Goal: Task Accomplishment & Management: Manage account settings

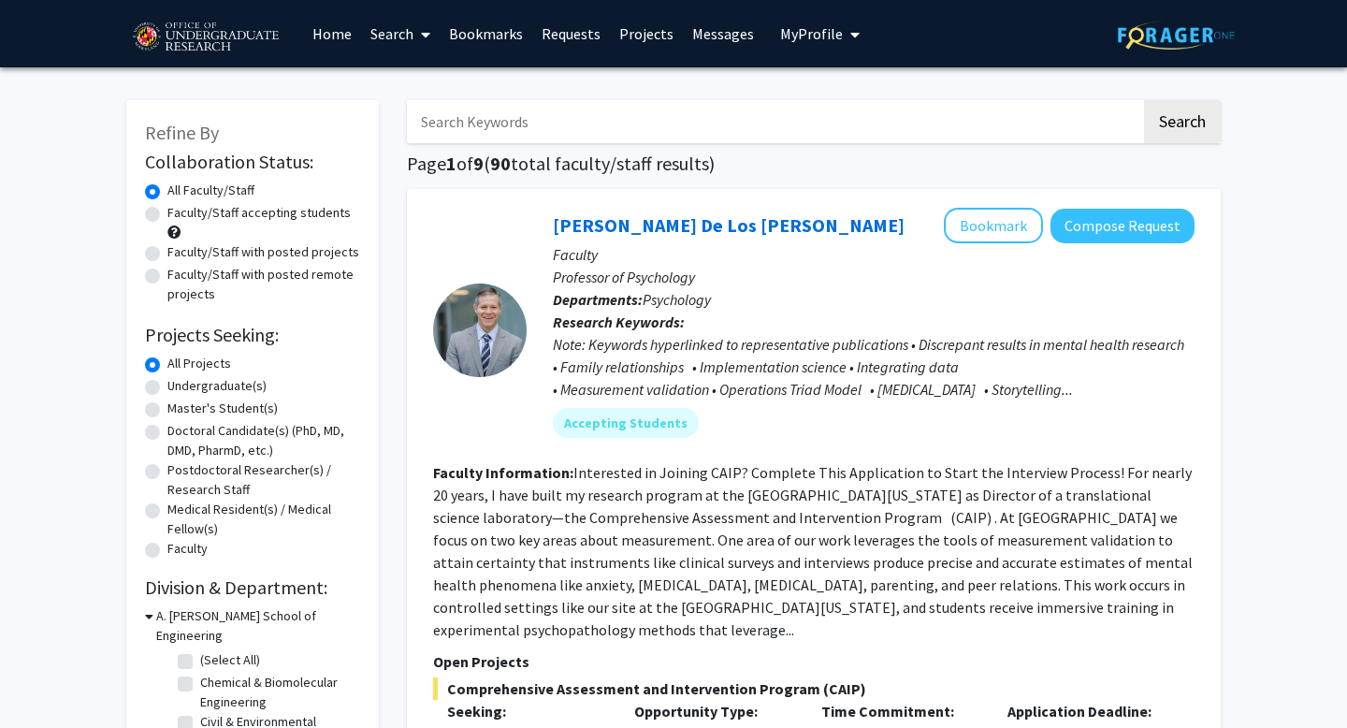
click at [717, 35] on link "Messages" at bounding box center [723, 33] width 80 height 65
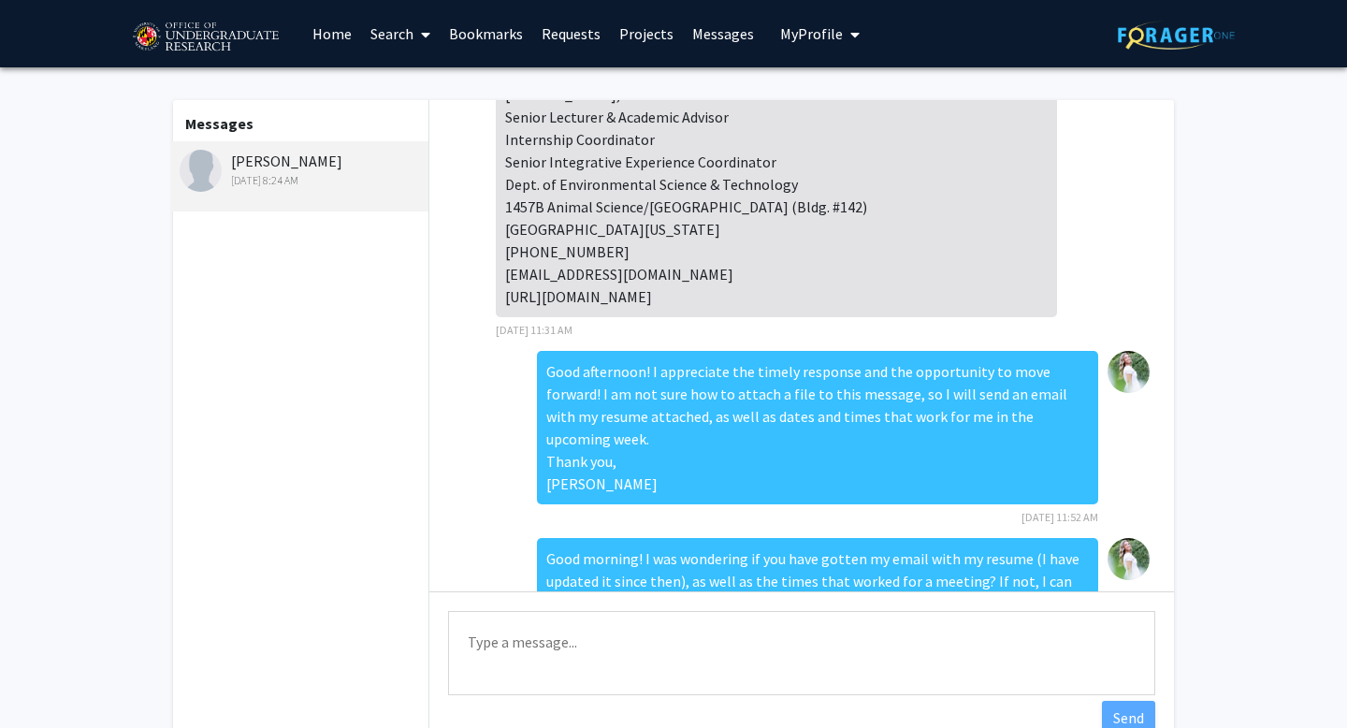
scroll to position [482, 0]
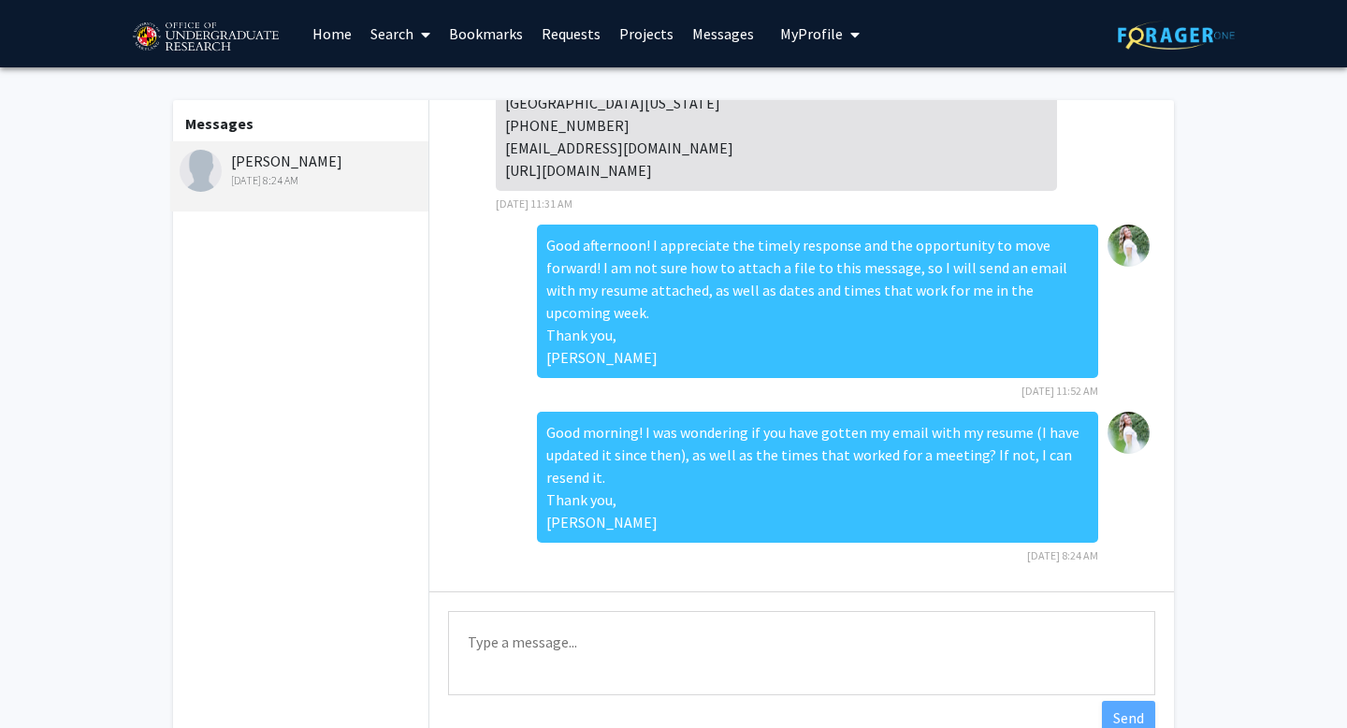
click at [584, 34] on link "Requests" at bounding box center [571, 33] width 78 height 65
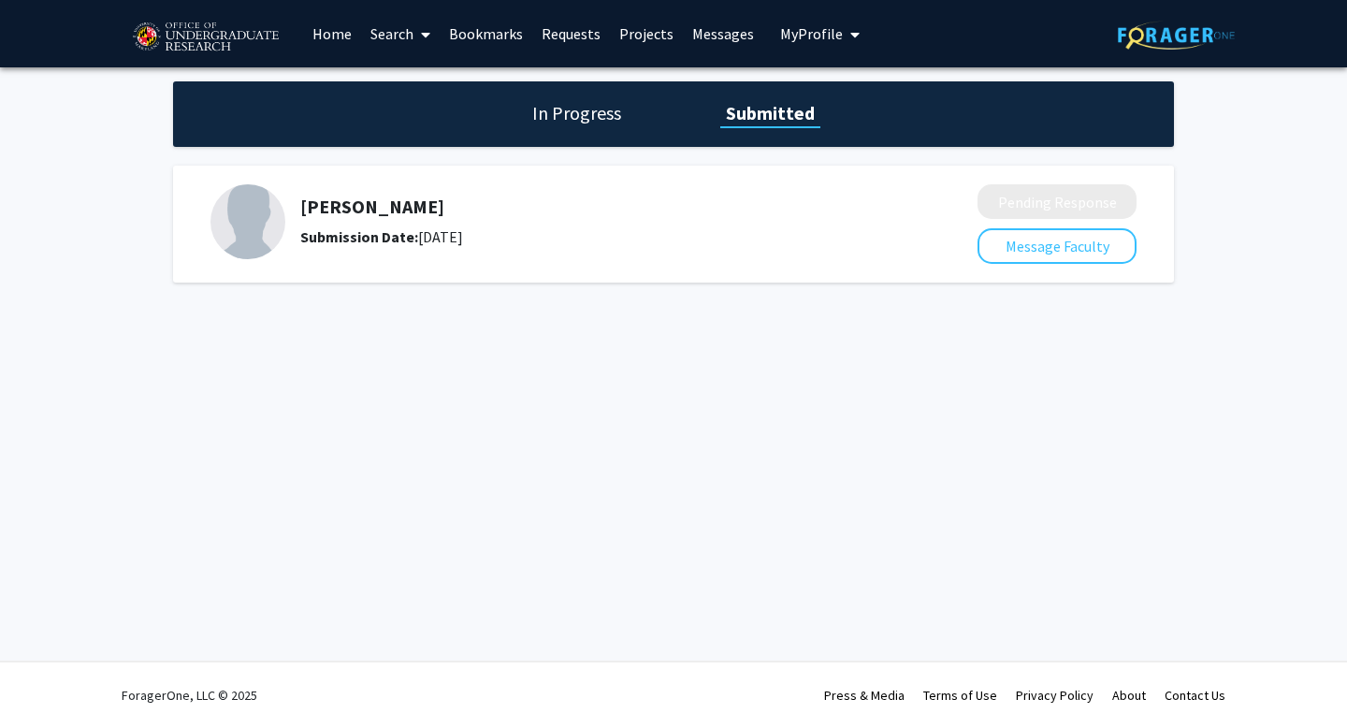
click at [429, 222] on div "[PERSON_NAME] Submission Date: [DATE]" at bounding box center [589, 221] width 578 height 52
click at [236, 230] on img at bounding box center [247, 221] width 75 height 75
click at [606, 110] on h1 "In Progress" at bounding box center [577, 113] width 100 height 26
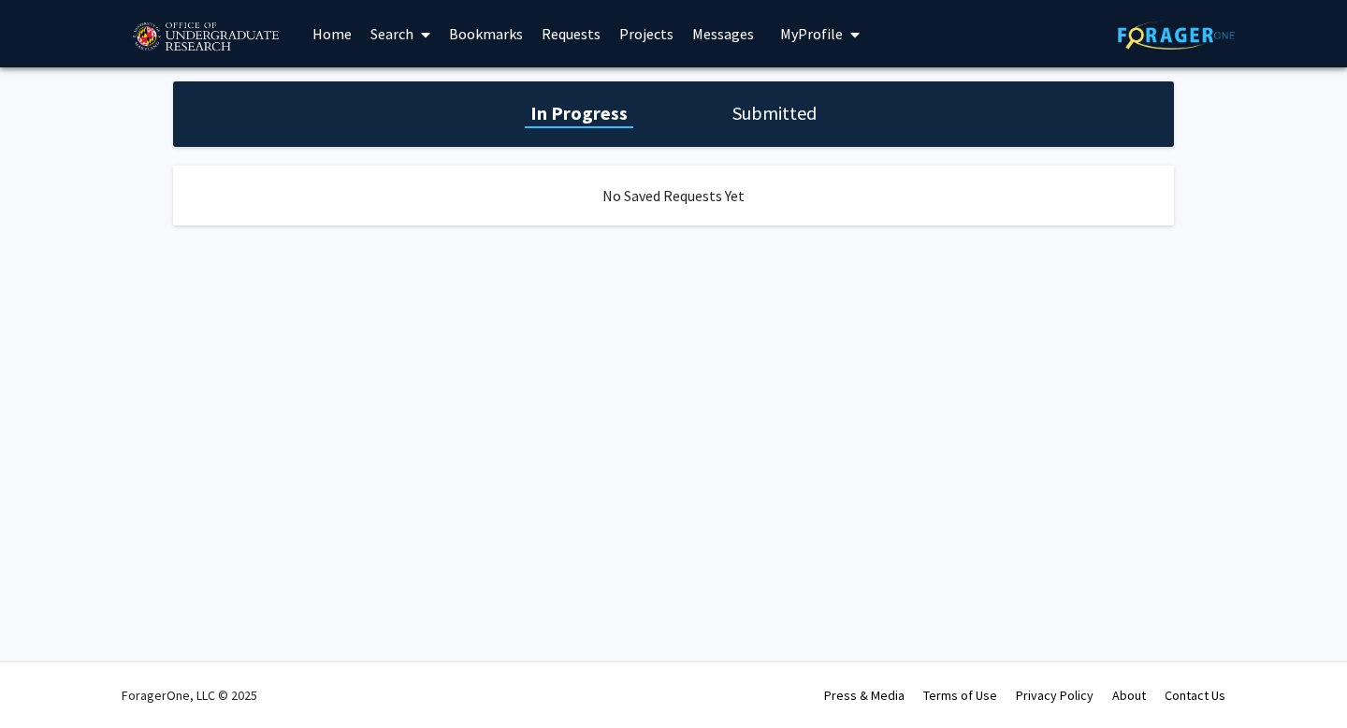
click at [743, 117] on h1 "Submitted" at bounding box center [774, 113] width 95 height 26
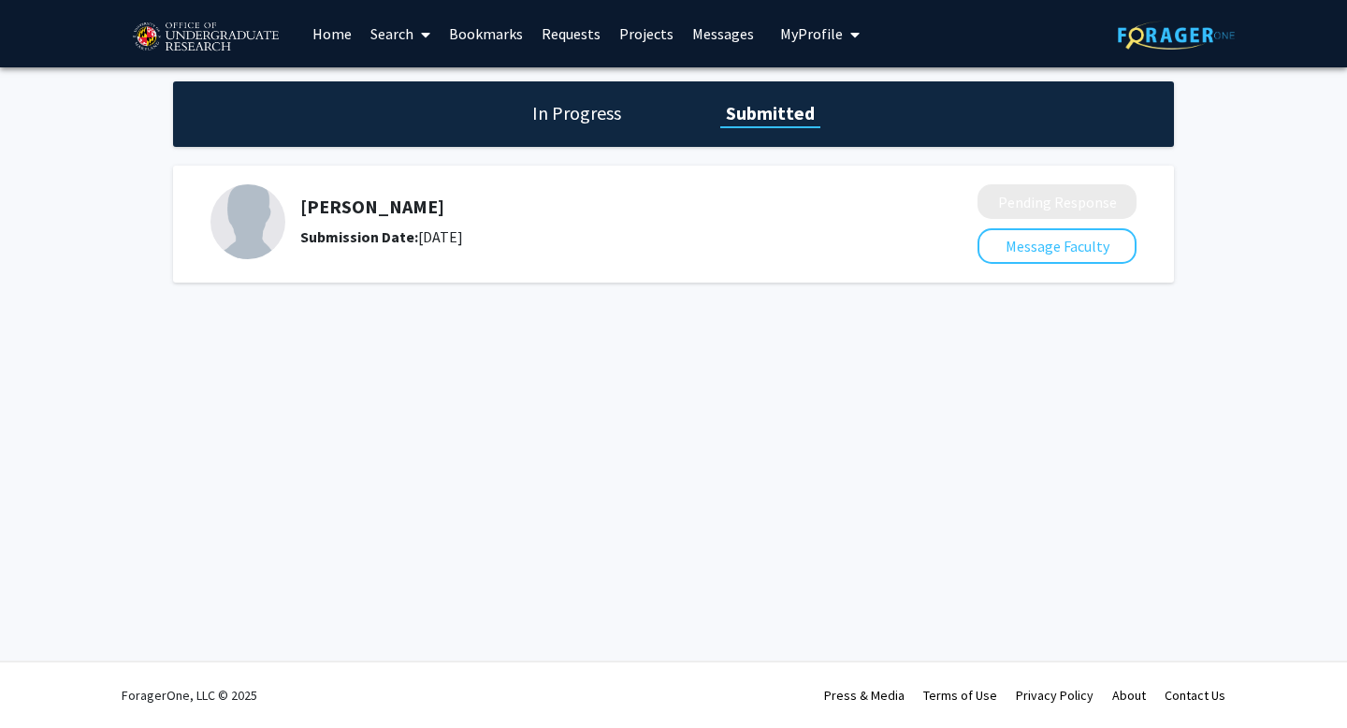
click at [791, 43] on button "My Profile" at bounding box center [819, 33] width 91 height 67
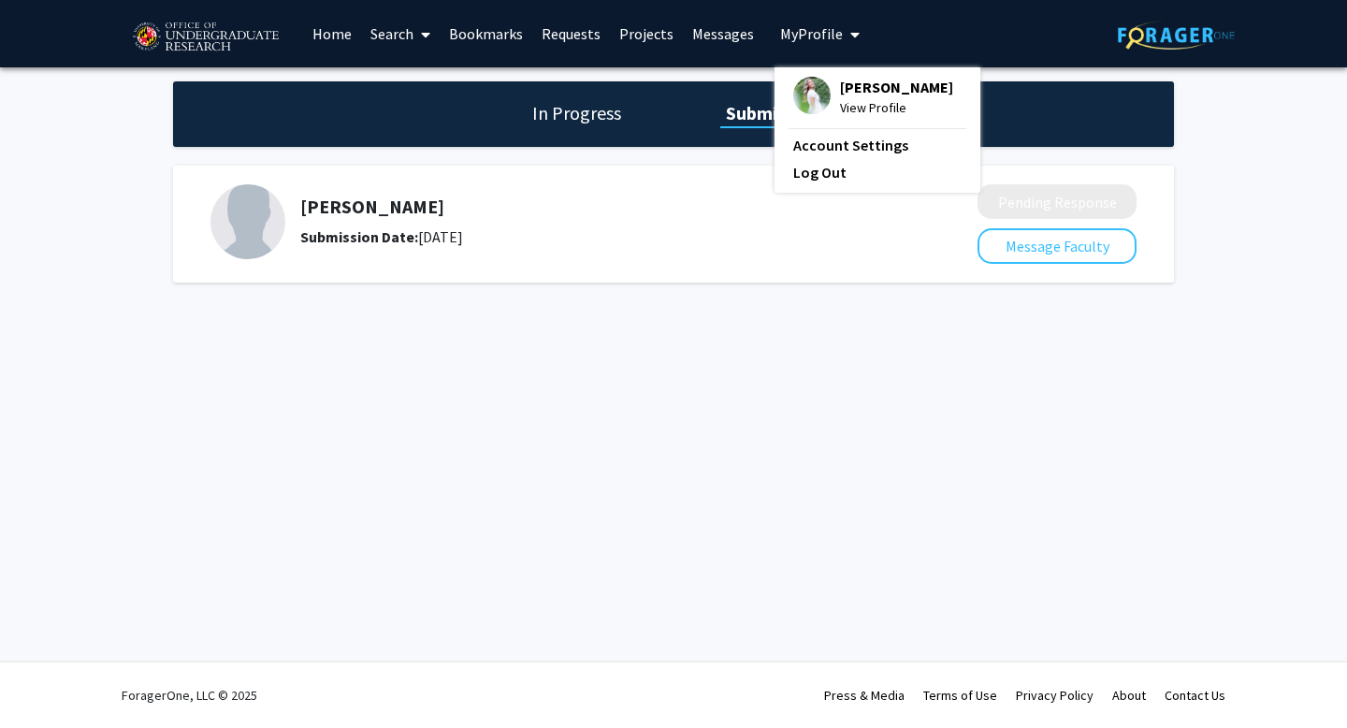
click at [856, 98] on span "View Profile" at bounding box center [896, 107] width 113 height 21
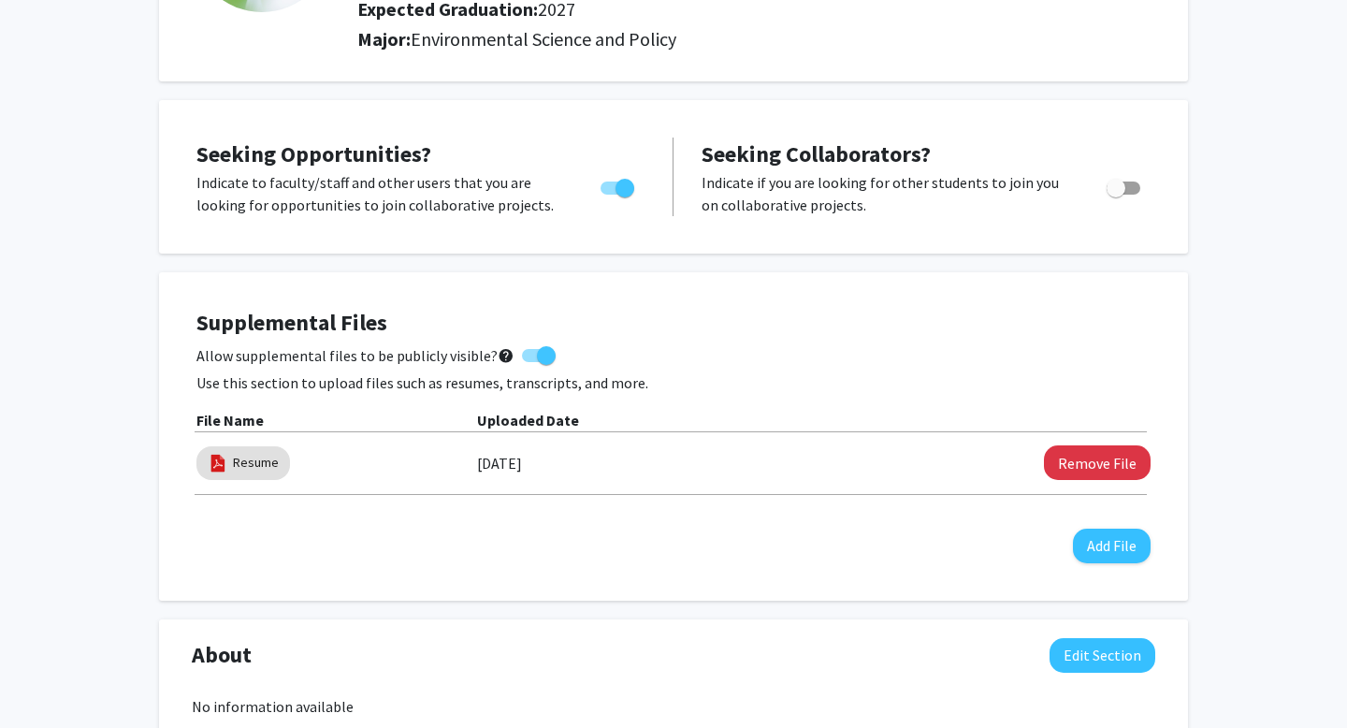
scroll to position [265, 0]
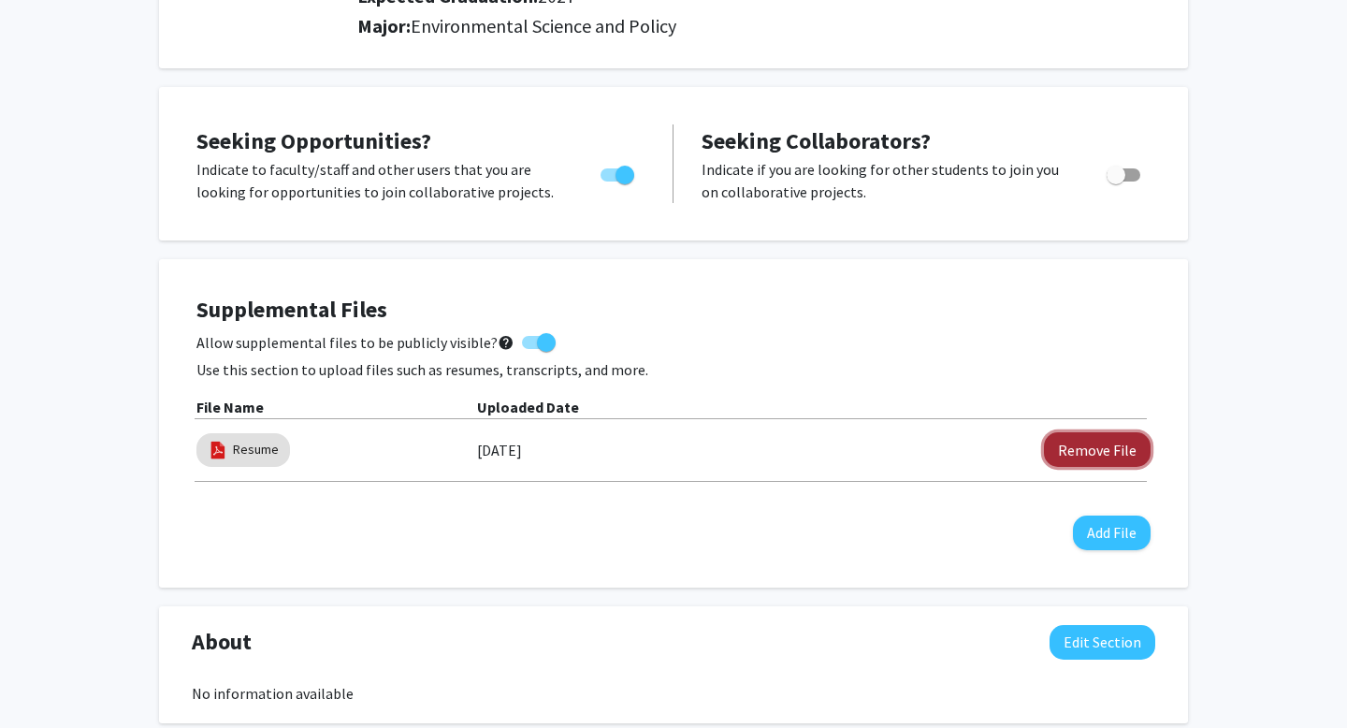
click at [1146, 448] on button "Remove File" at bounding box center [1097, 449] width 107 height 35
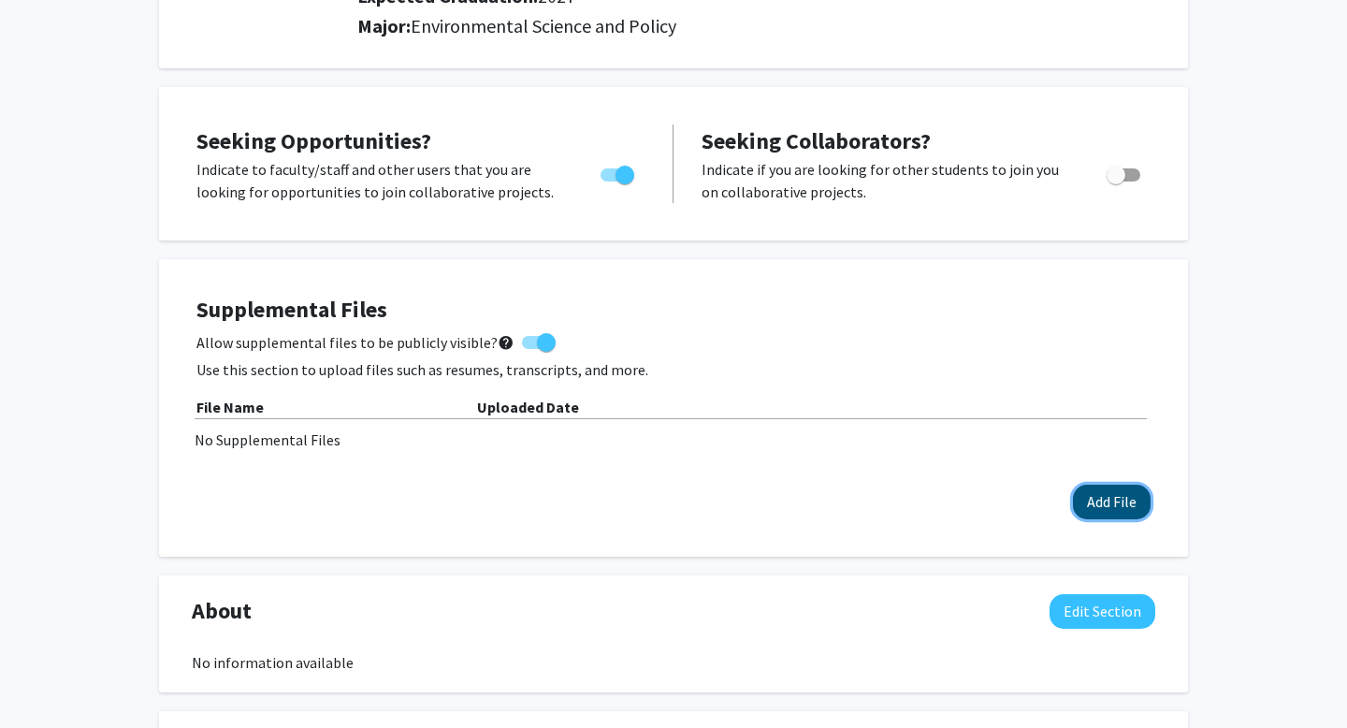
click at [1117, 509] on button "Add File" at bounding box center [1112, 501] width 78 height 35
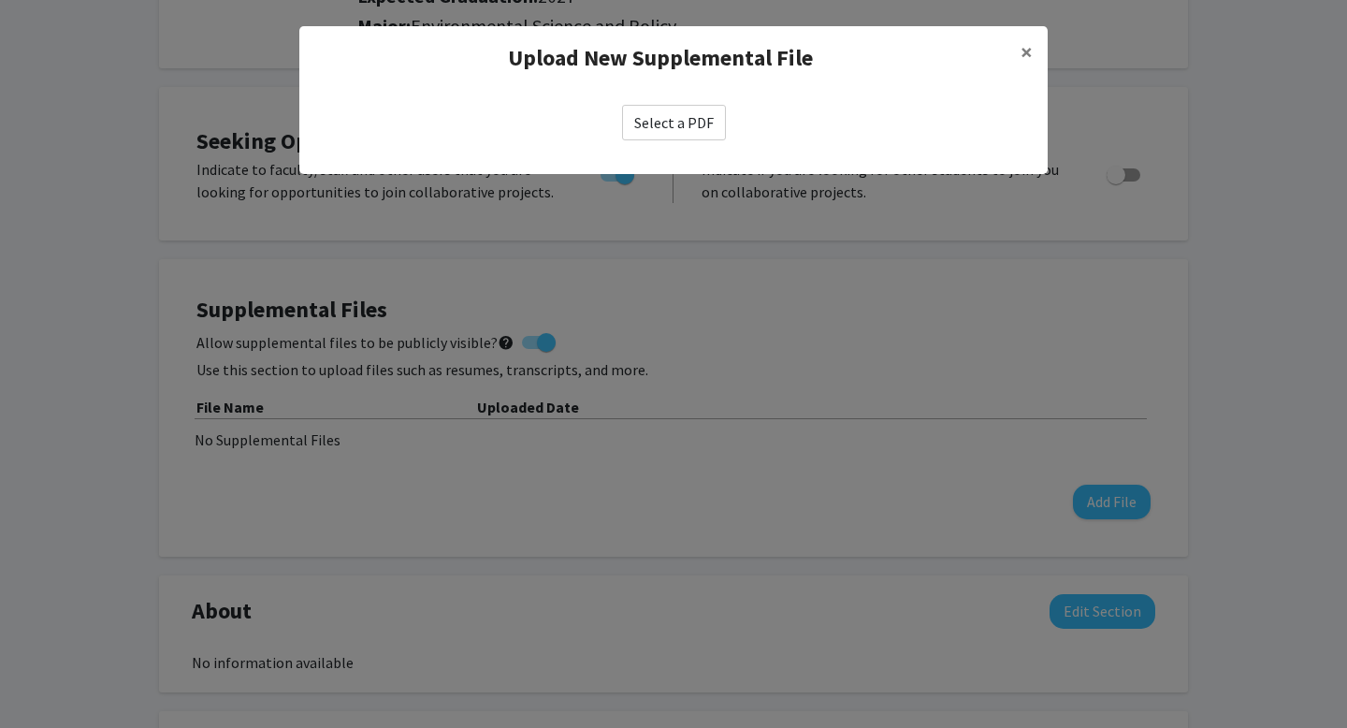
click at [676, 153] on div "Select a PDF" at bounding box center [673, 122] width 748 height 65
click at [672, 133] on label "Select a PDF" at bounding box center [674, 123] width 104 height 36
click at [0, 0] on input "Select a PDF" at bounding box center [0, 0] width 0 height 0
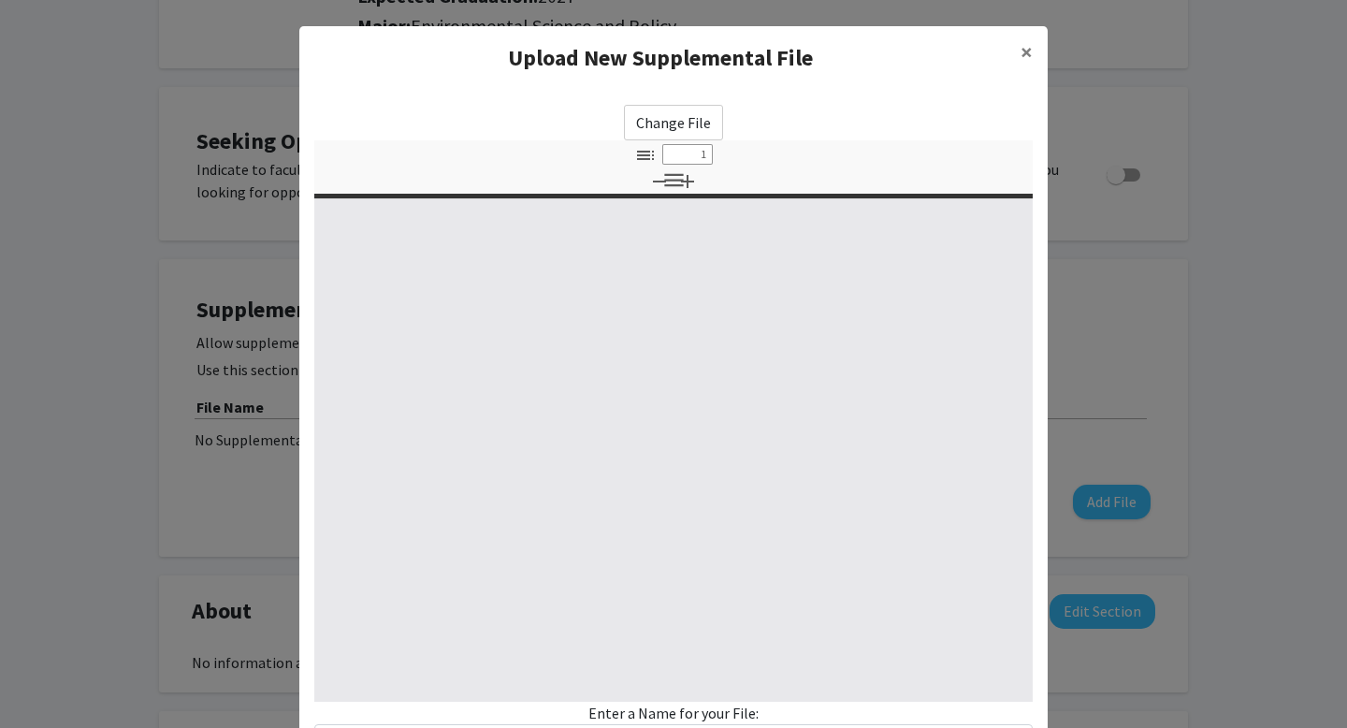
select select "custom"
type input "0"
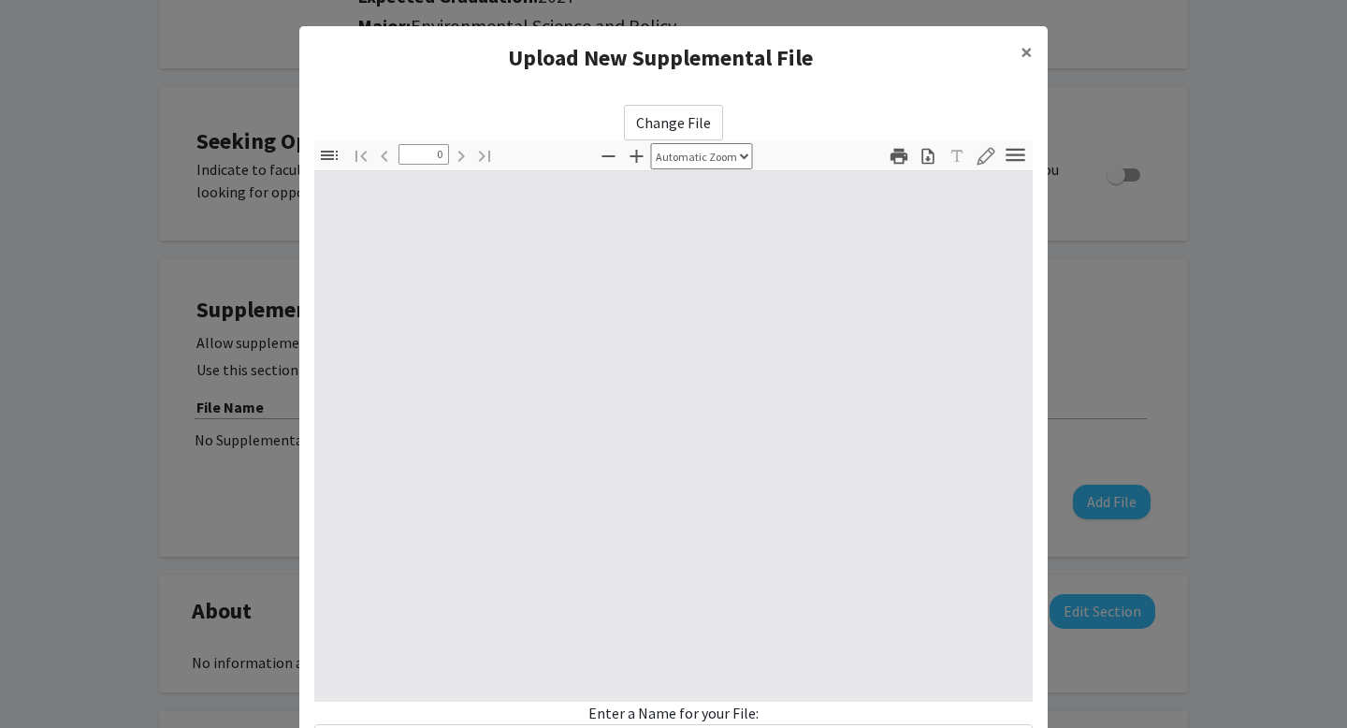
select select "custom"
type input "1"
select select "auto"
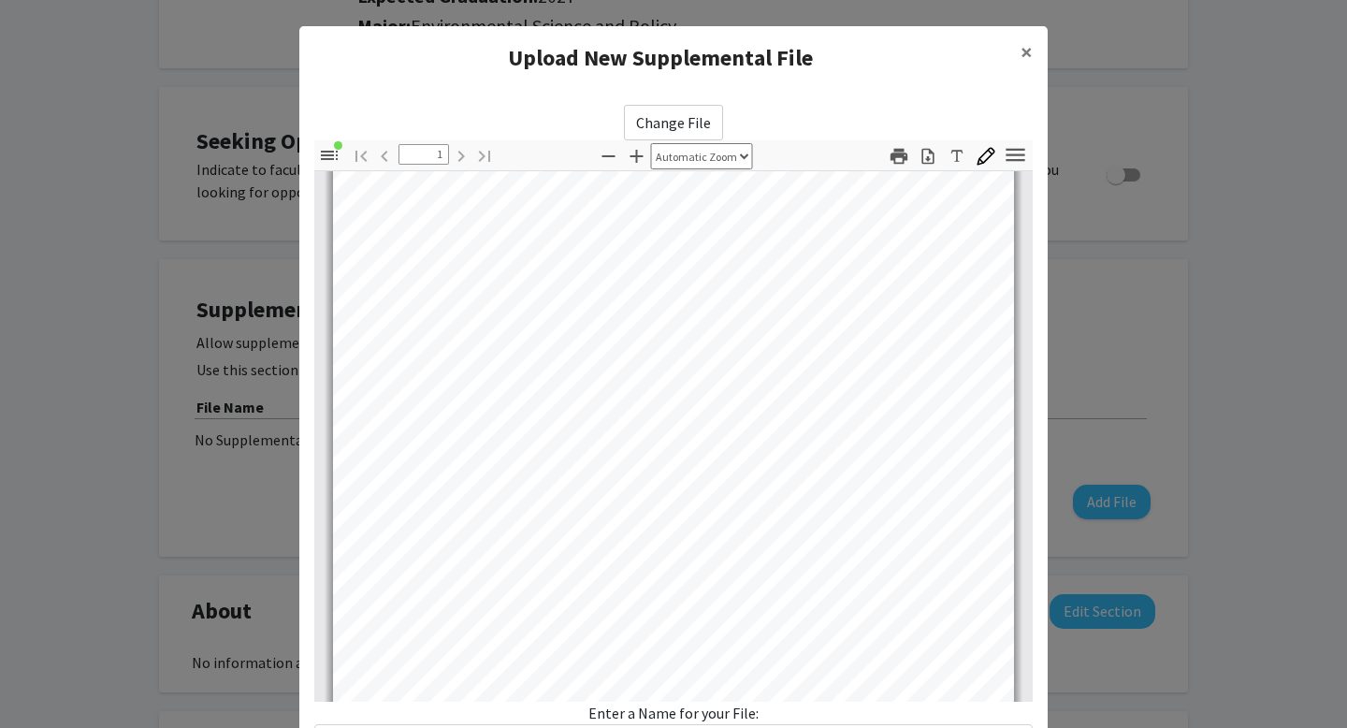
scroll to position [368, 0]
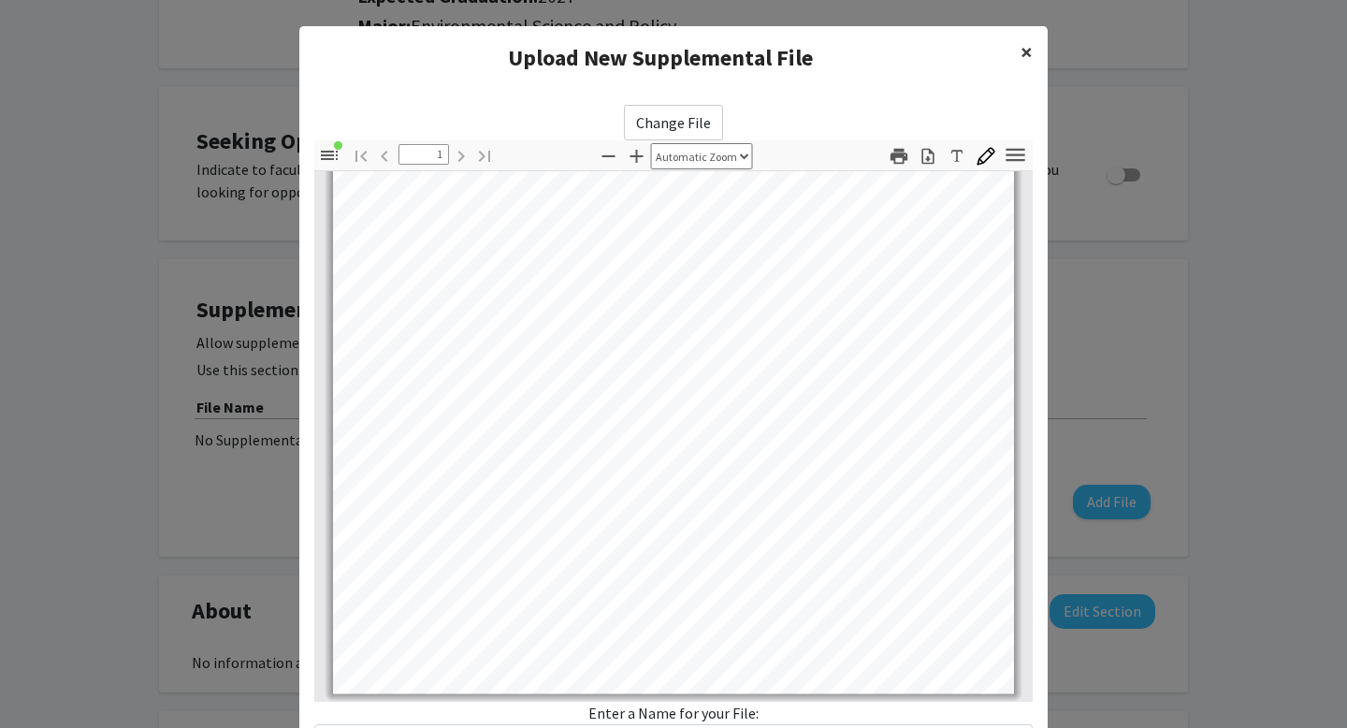
click at [1032, 55] on button "×" at bounding box center [1026, 52] width 42 height 52
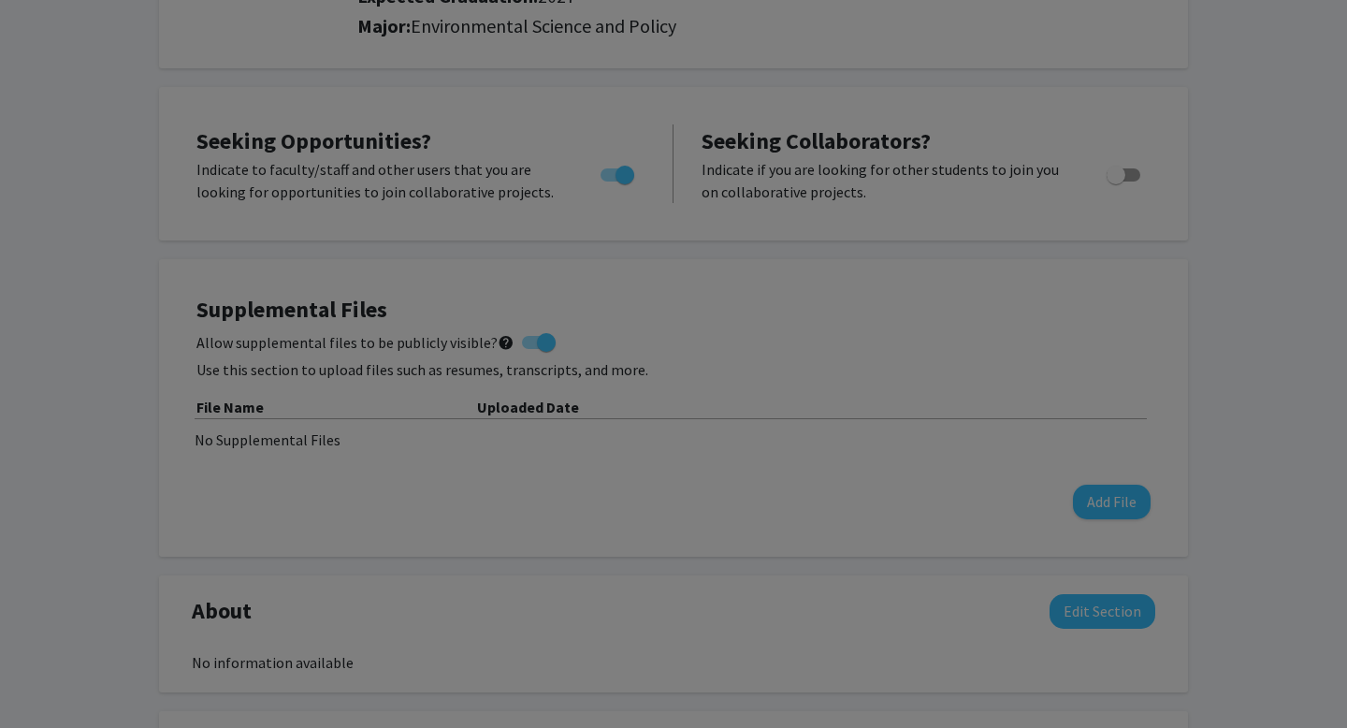
click at [1029, 55] on ng-component "Upload New Supplemental File × Change File Thumbnails Document Outline Attachme…" at bounding box center [673, 220] width 748 height 796
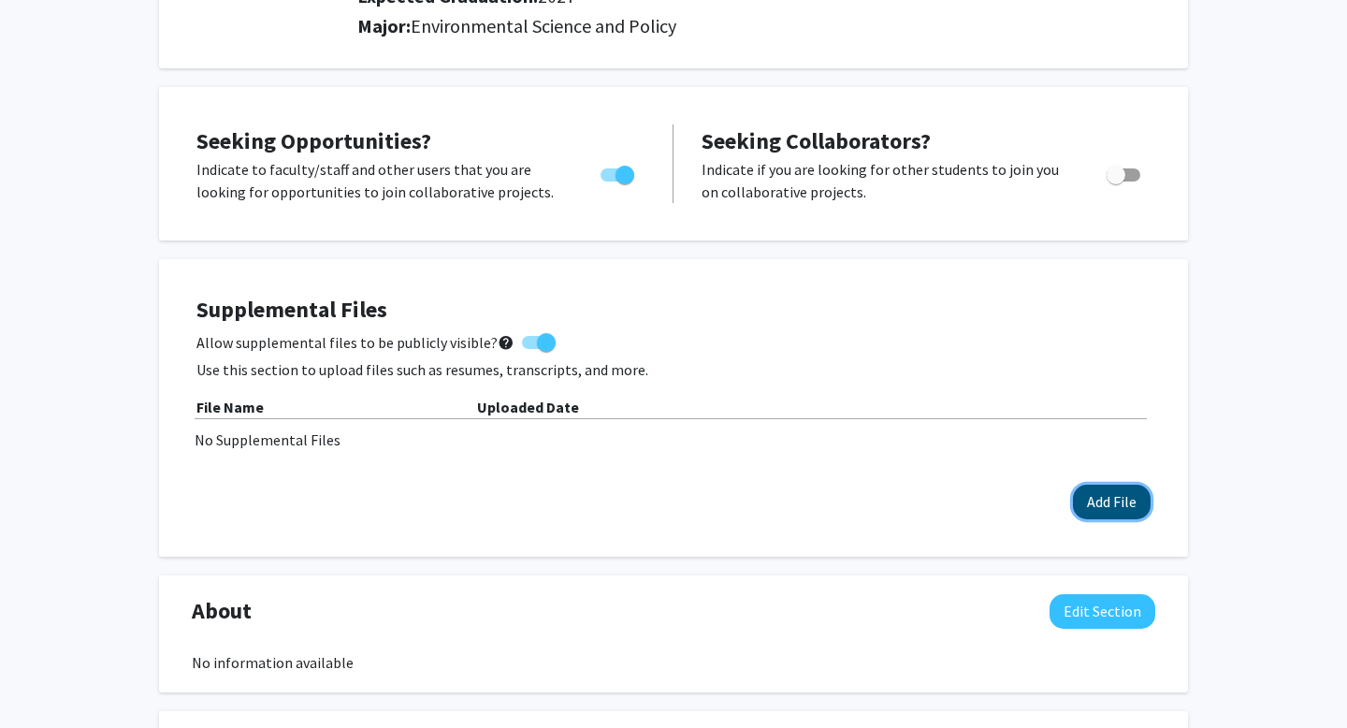
click at [1137, 497] on button "Add File" at bounding box center [1112, 501] width 78 height 35
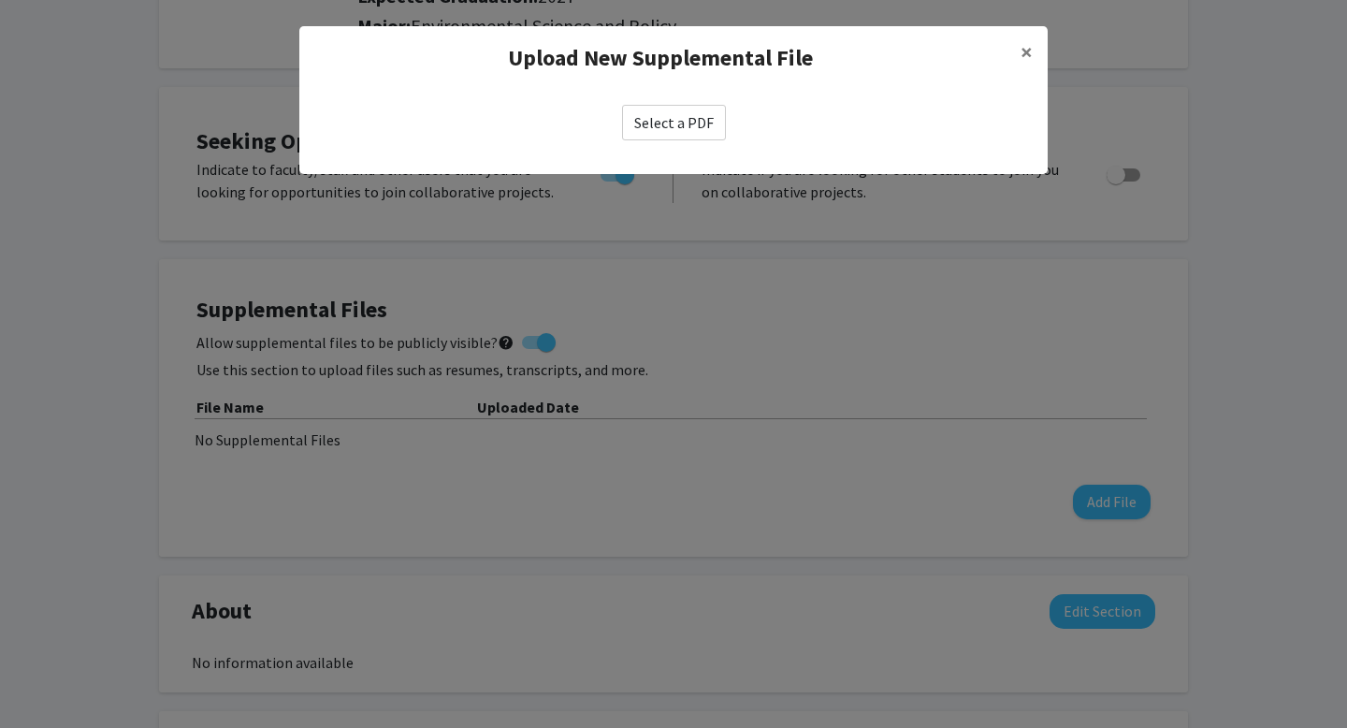
click at [683, 124] on label "Select a PDF" at bounding box center [674, 123] width 104 height 36
click at [0, 0] on input "Select a PDF" at bounding box center [0, 0] width 0 height 0
select select "custom"
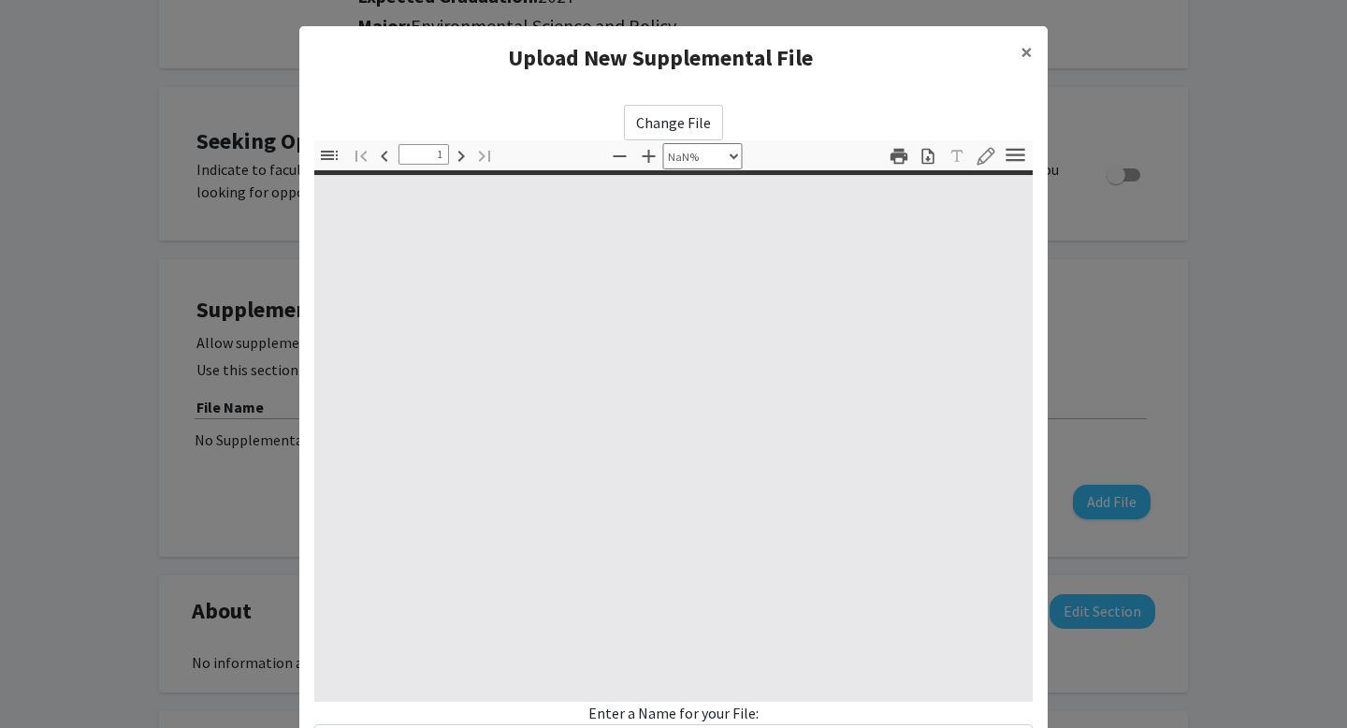
type input "0"
select select "custom"
type input "1"
select select "auto"
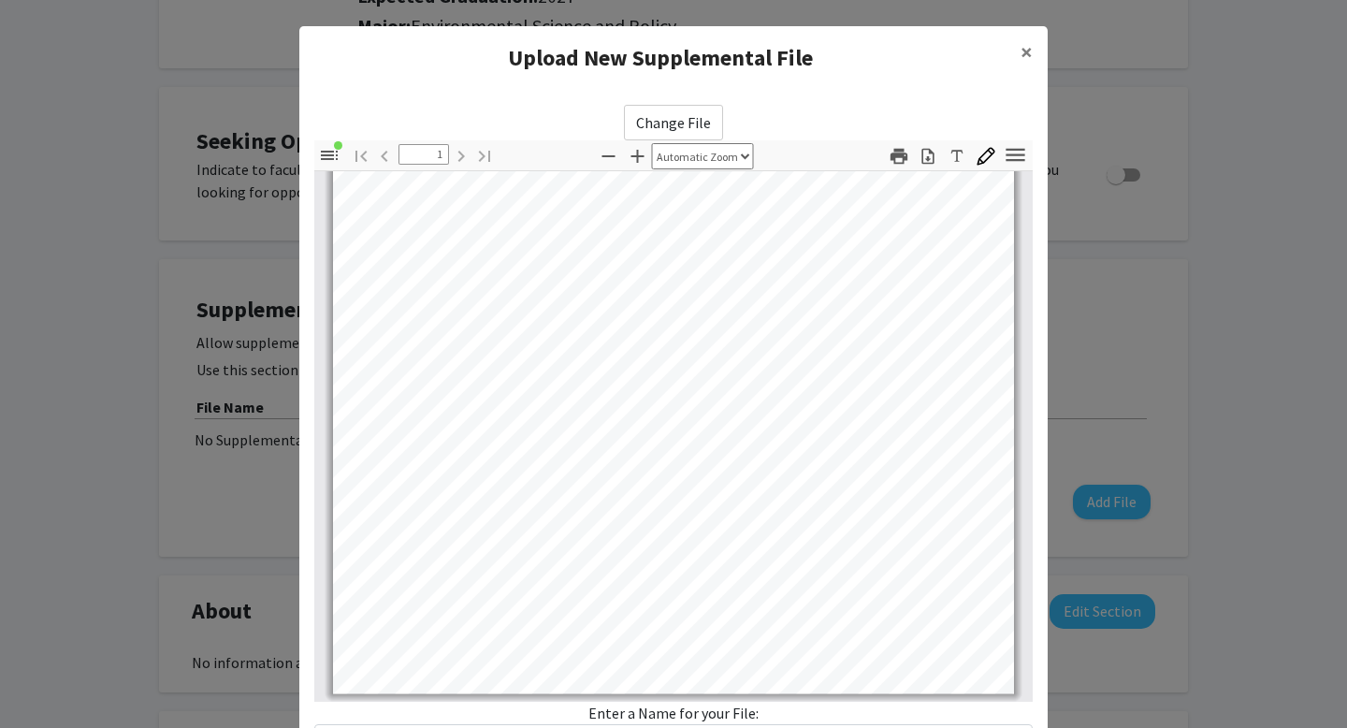
scroll to position [0, 0]
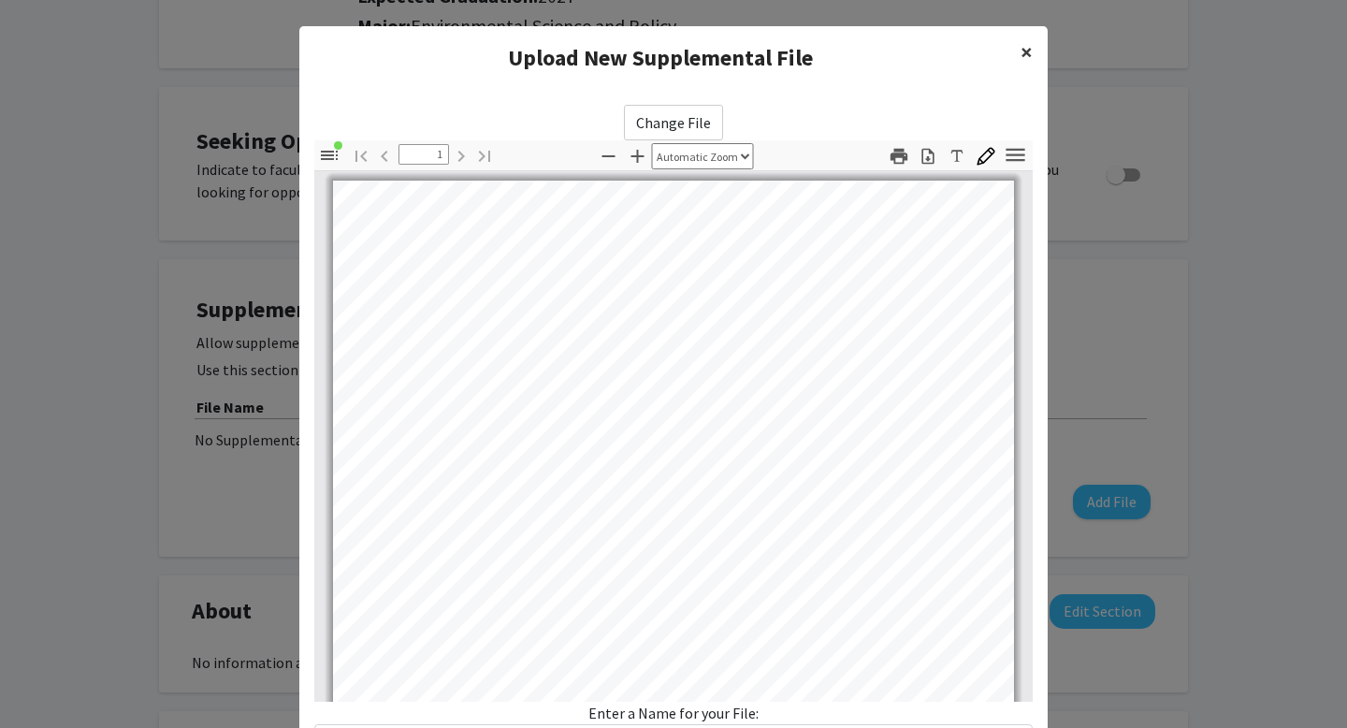
click at [1026, 57] on span "×" at bounding box center [1026, 51] width 12 height 29
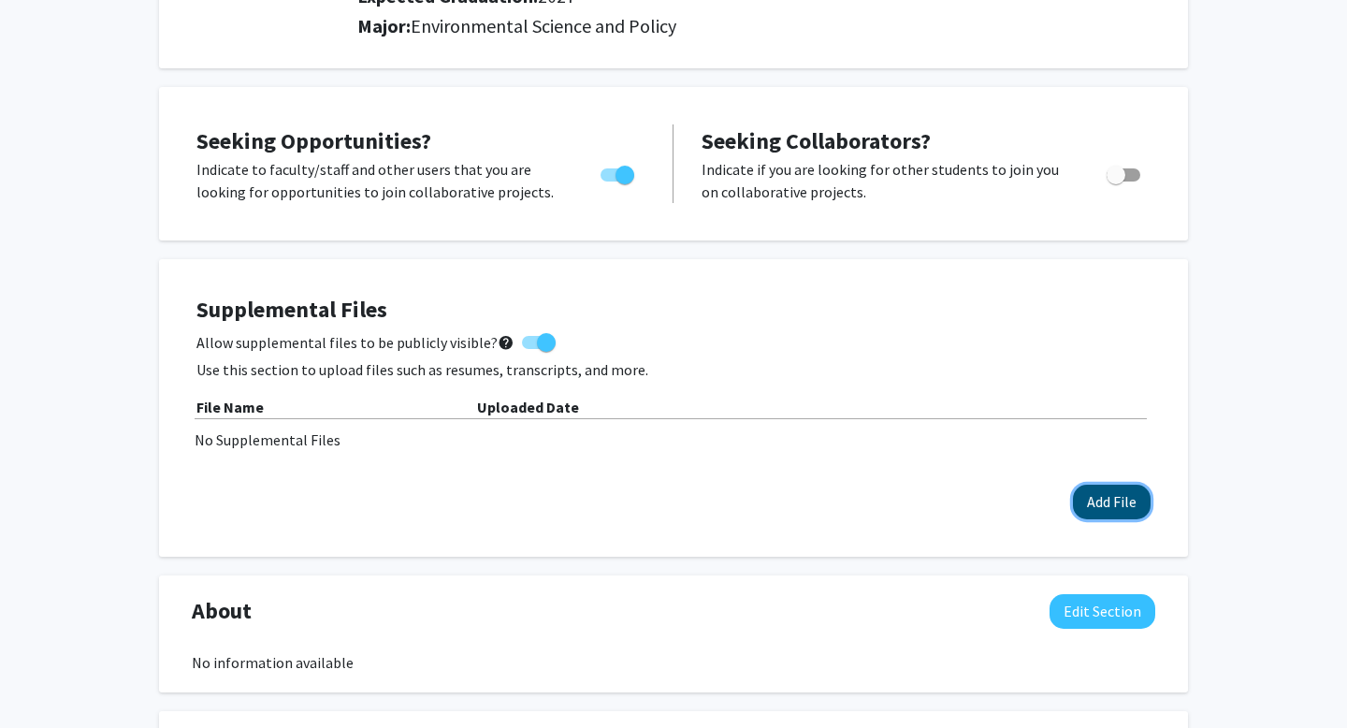
click at [1104, 512] on button "Add File" at bounding box center [1112, 501] width 78 height 35
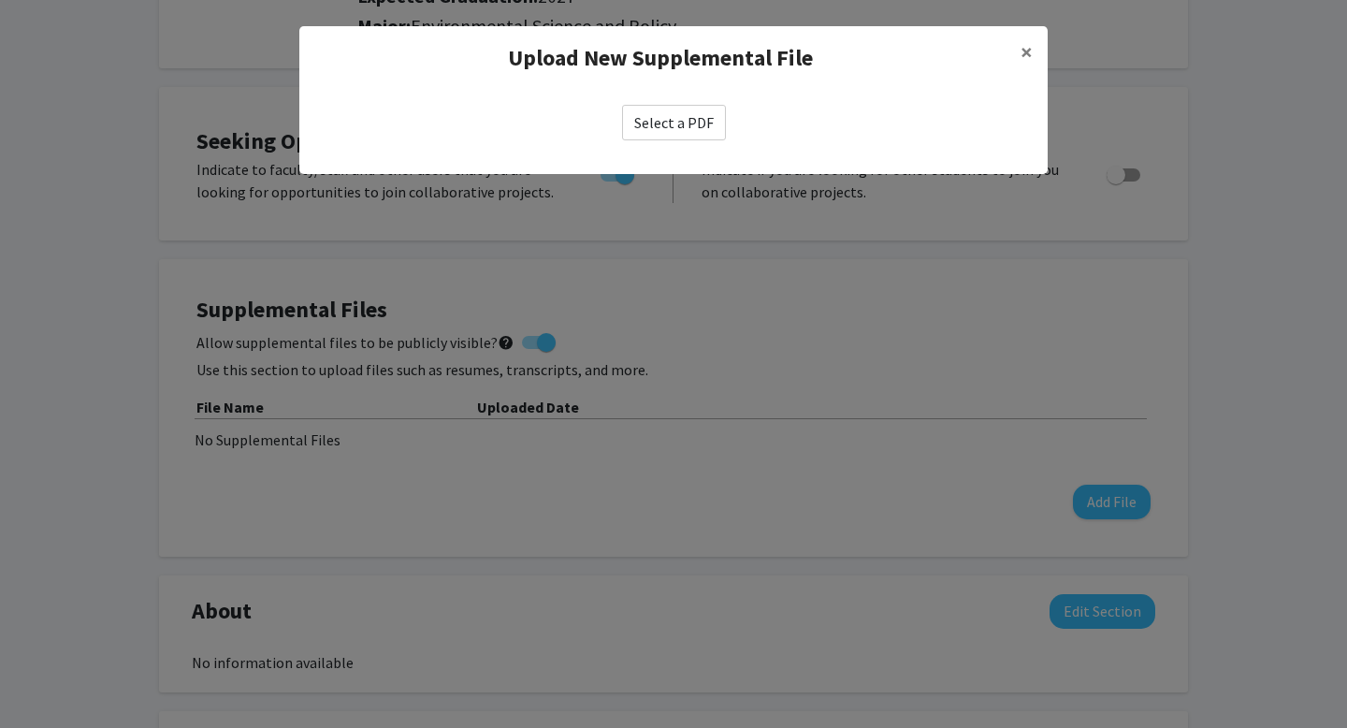
click at [685, 123] on label "Select a PDF" at bounding box center [674, 123] width 104 height 36
click at [0, 0] on input "Select a PDF" at bounding box center [0, 0] width 0 height 0
select select "custom"
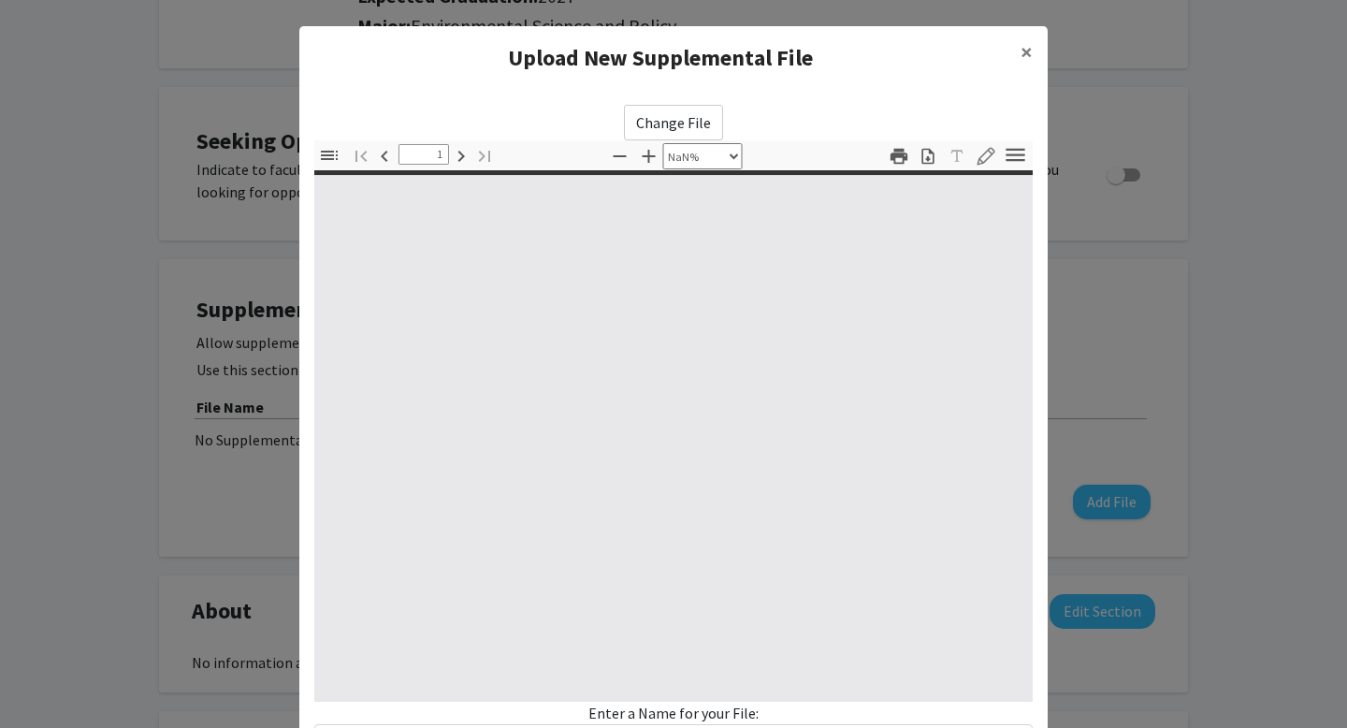
type input "0"
select select "custom"
type input "1"
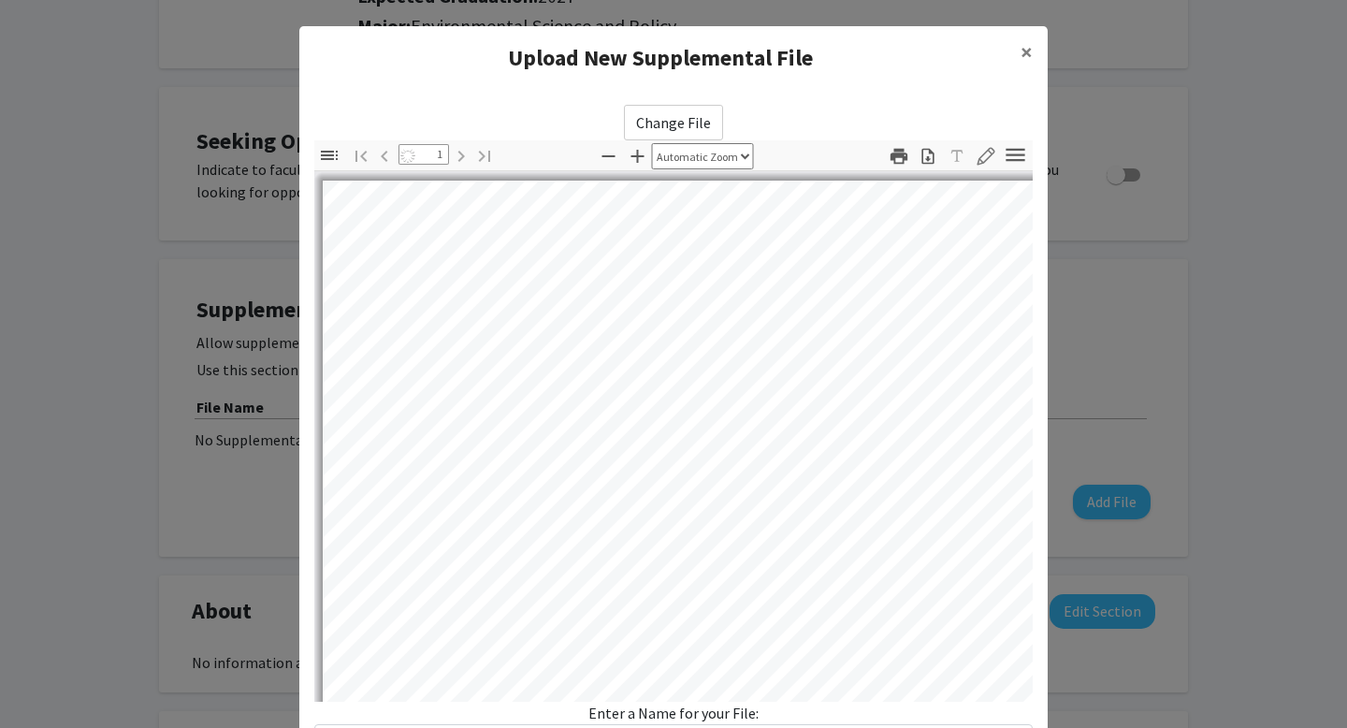
select select "auto"
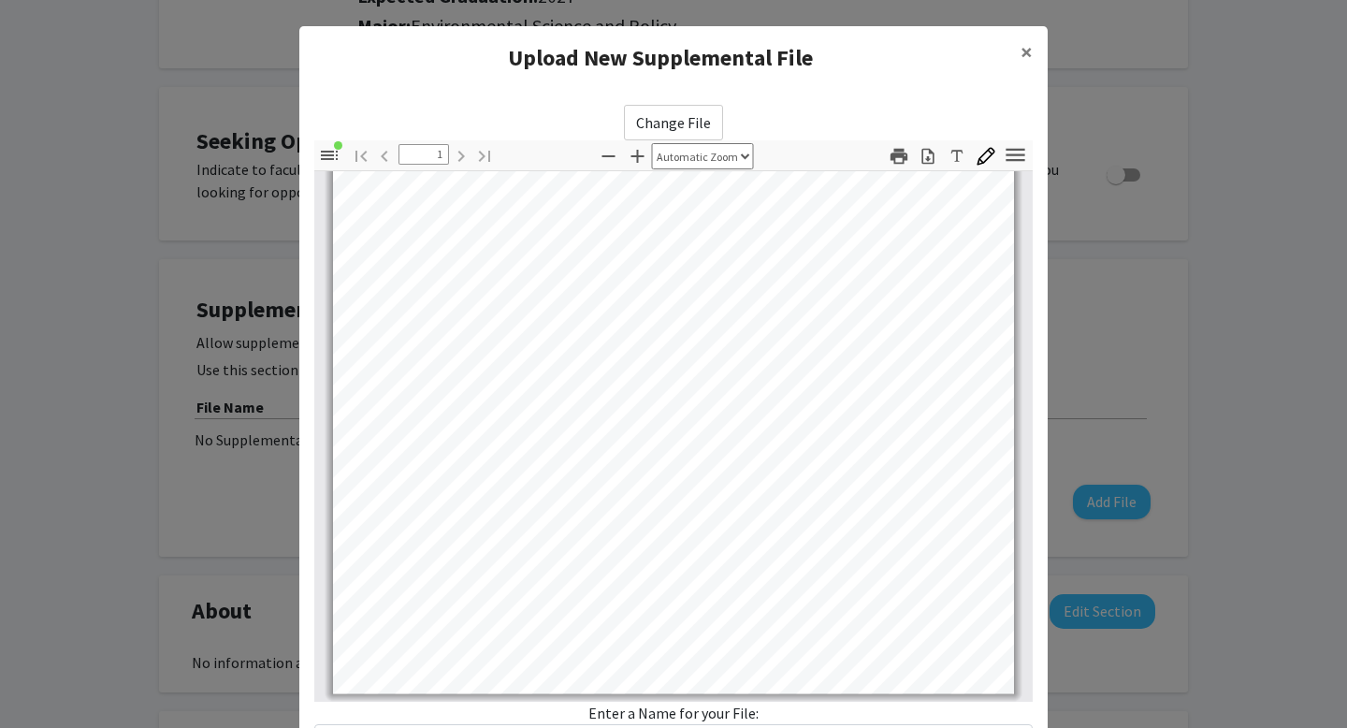
scroll to position [158, 0]
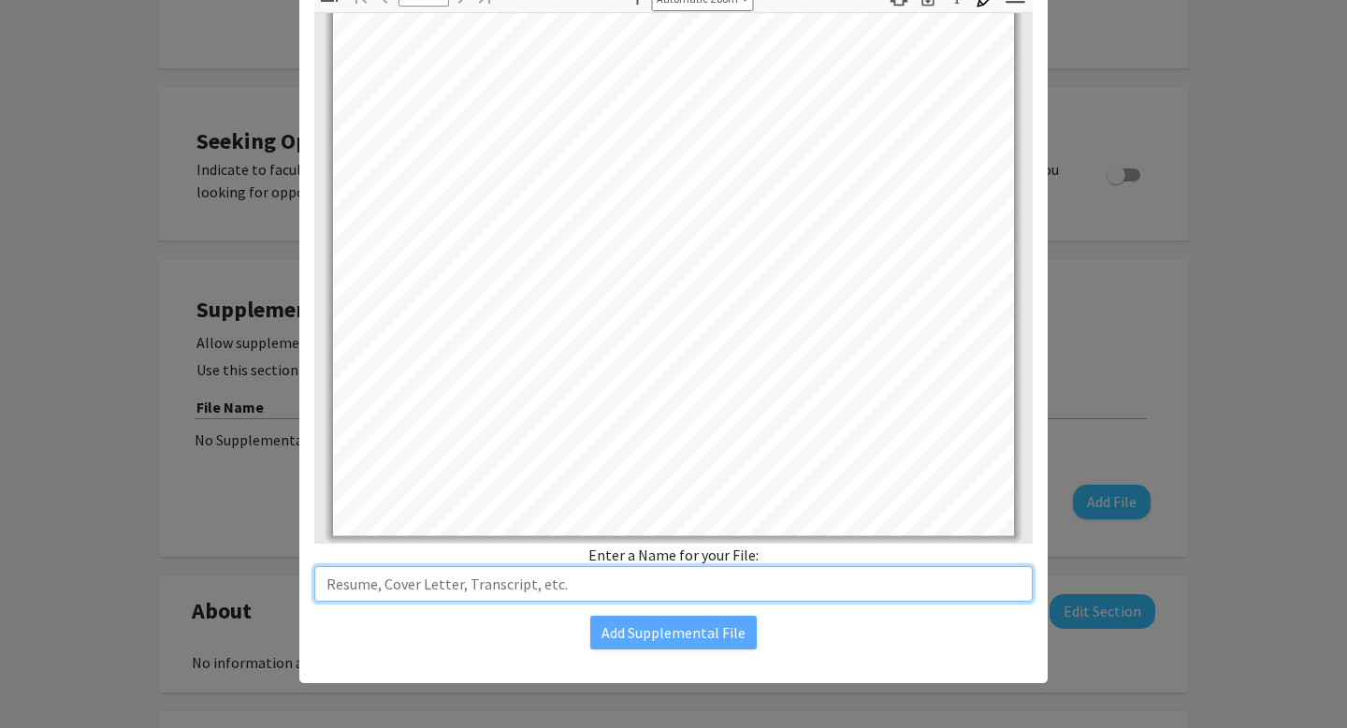
click at [672, 583] on input "text" at bounding box center [673, 584] width 718 height 36
type input "R"
type input "TR Resume"
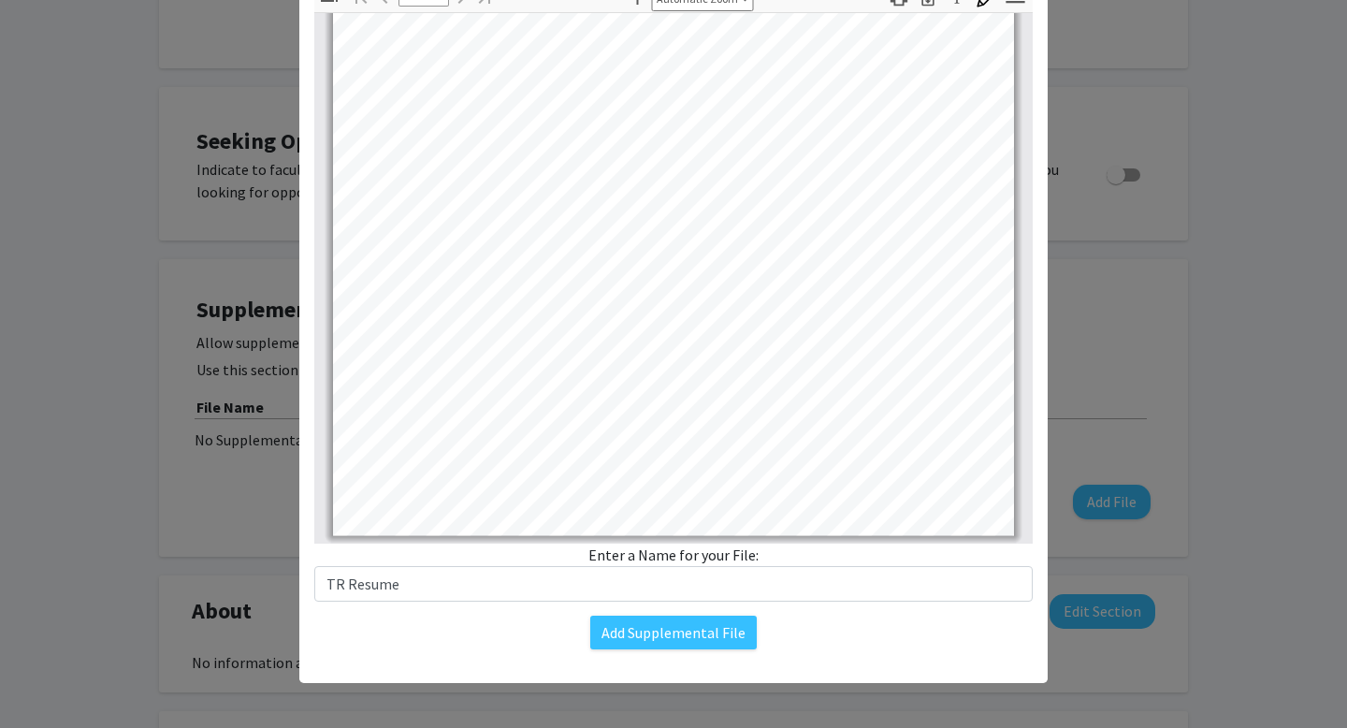
click at [708, 611] on div "Change File Thumbnails Document Outline Attachments Layers Current Outline Item…" at bounding box center [673, 298] width 748 height 732
click at [710, 632] on button "Add Supplemental File" at bounding box center [673, 632] width 166 height 34
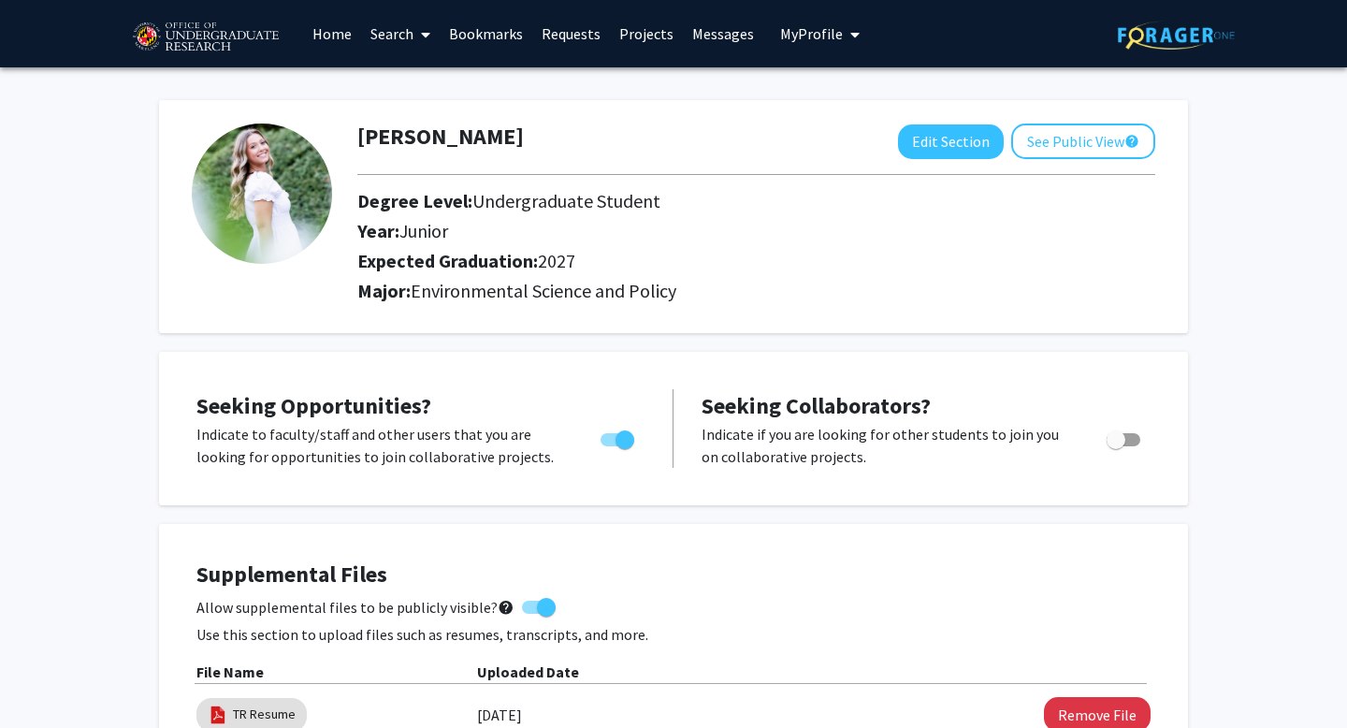
scroll to position [1, 0]
